Goal: Navigation & Orientation: Find specific page/section

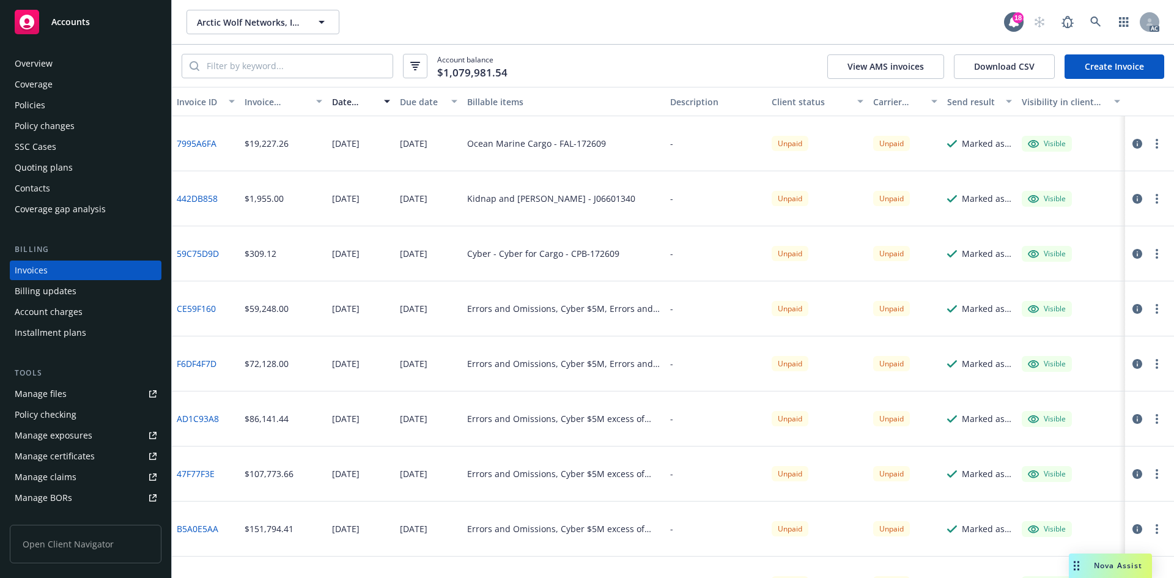
click at [68, 59] on div "Overview" at bounding box center [86, 64] width 142 height 20
